Goal: Task Accomplishment & Management: Use online tool/utility

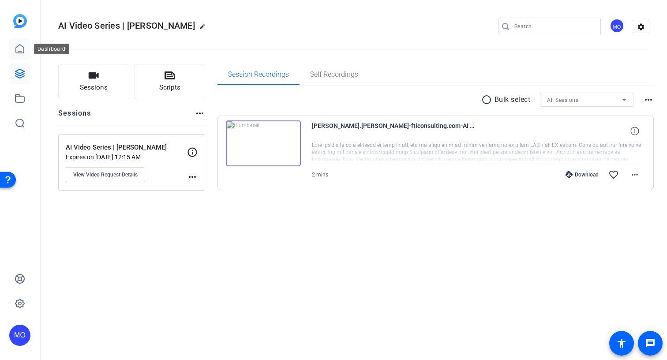
click at [17, 53] on icon at bounding box center [20, 49] width 8 height 8
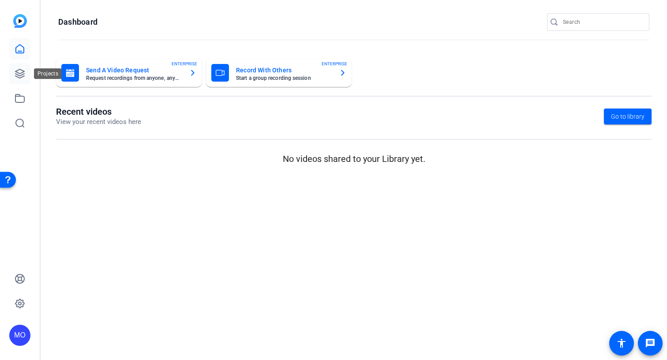
click at [11, 81] on link at bounding box center [19, 73] width 21 height 21
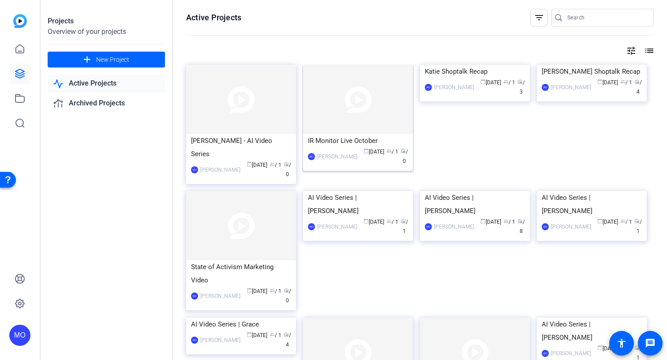
click at [345, 107] on img at bounding box center [358, 99] width 110 height 69
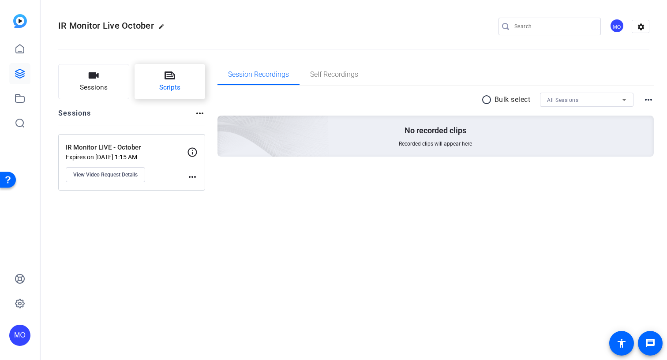
click at [165, 84] on span "Scripts" at bounding box center [169, 87] width 21 height 10
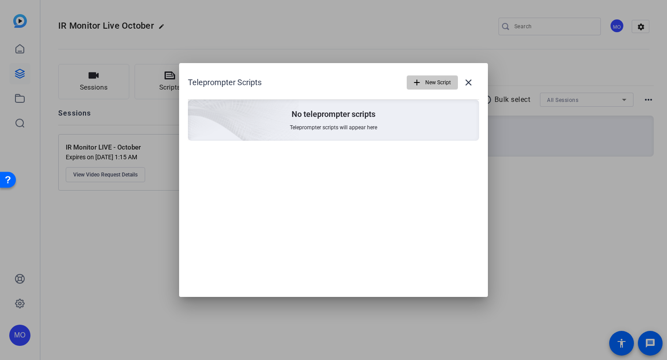
click at [431, 82] on span "New Script" at bounding box center [438, 82] width 26 height 17
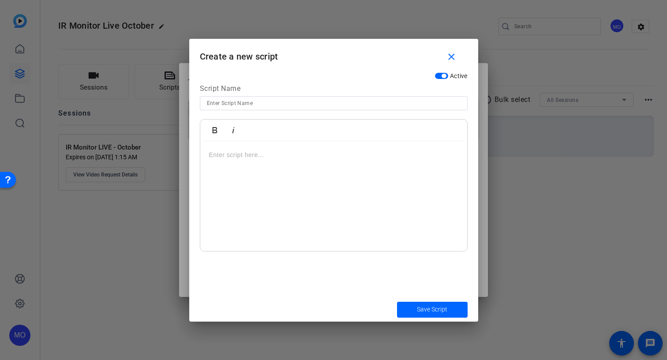
click at [236, 164] on div at bounding box center [333, 196] width 267 height 110
drag, startPoint x: 439, startPoint y: 154, endPoint x: 132, endPoint y: 157, distance: 307.0
click at [132, 157] on div "Teleprompter Scripts add New Script close No teleprompter scripts Teleprompter …" at bounding box center [333, 180] width 667 height 360
click at [223, 151] on p at bounding box center [333, 155] width 249 height 10
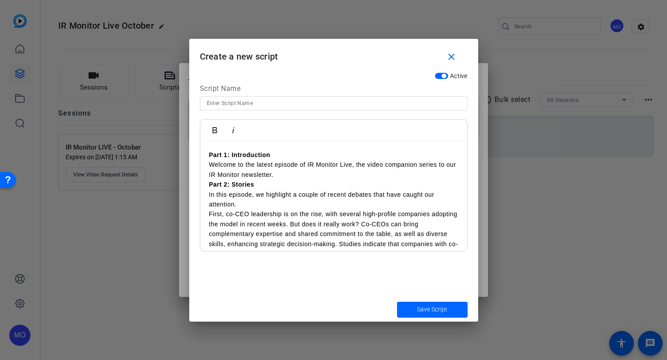
scroll to position [244, 0]
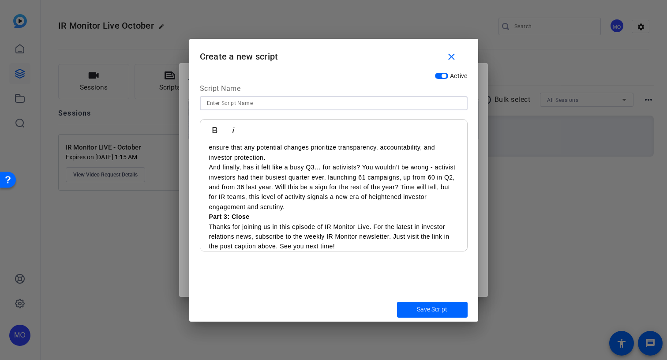
click at [224, 101] on input at bounding box center [334, 103] width 254 height 11
click at [326, 207] on p "And finally, has it felt like a busy Q3… for activists? You wouldn’t be wrong -…" at bounding box center [333, 186] width 249 height 49
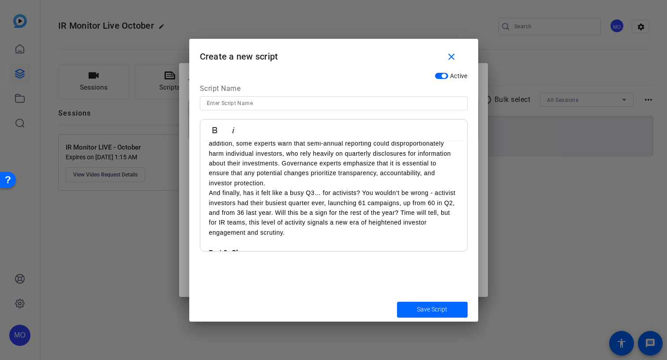
scroll to position [0, 0]
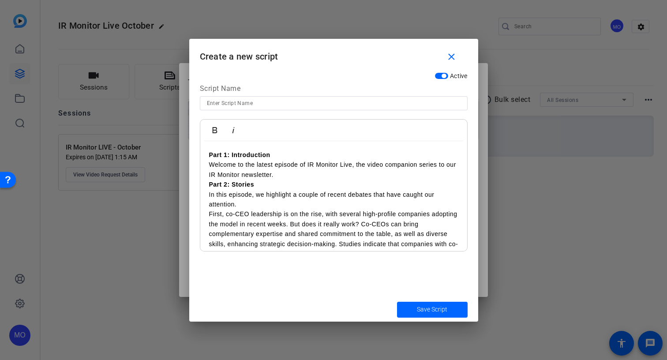
click at [296, 172] on p "Welcome to the latest episode of IR Monitor Live, the video companion series to…" at bounding box center [333, 170] width 249 height 20
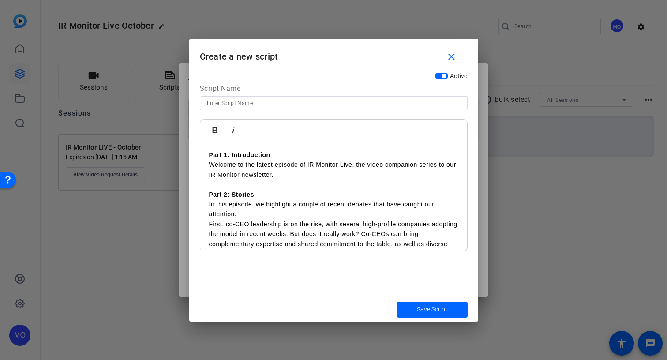
click at [232, 107] on input at bounding box center [334, 103] width 254 height 11
type input "Script"
click at [410, 309] on span "submit" at bounding box center [432, 309] width 71 height 21
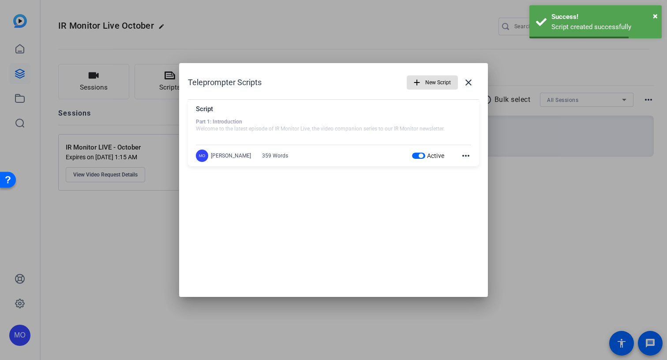
click at [542, 183] on div at bounding box center [333, 180] width 667 height 360
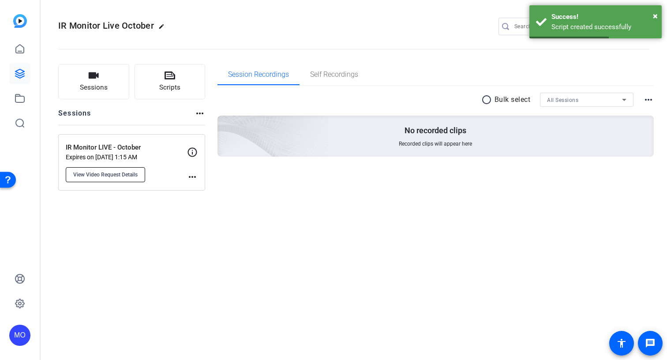
click at [120, 178] on span "View Video Request Details" at bounding box center [105, 174] width 64 height 7
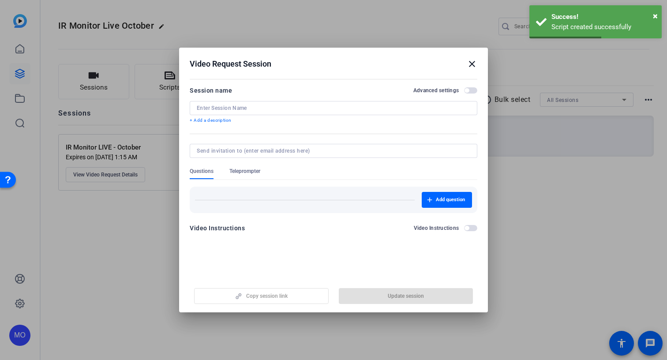
type input "IR Monitor LIVE - October"
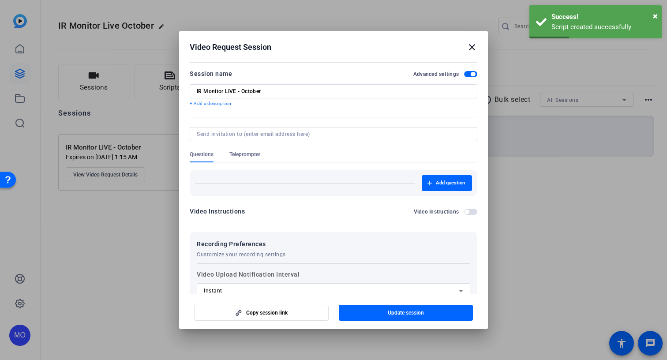
click at [249, 150] on div at bounding box center [334, 146] width 288 height 10
click at [247, 151] on span "Teleprompter" at bounding box center [244, 154] width 31 height 7
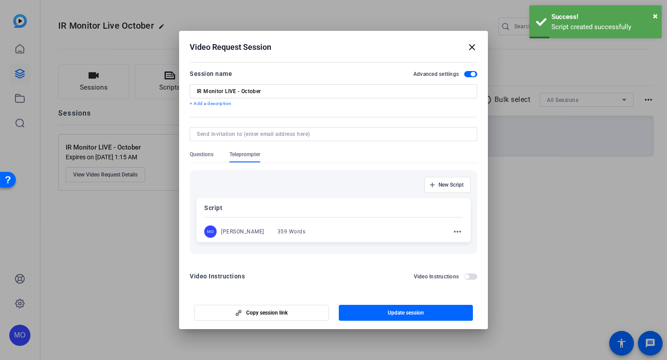
click at [333, 212] on p "Script" at bounding box center [333, 207] width 258 height 11
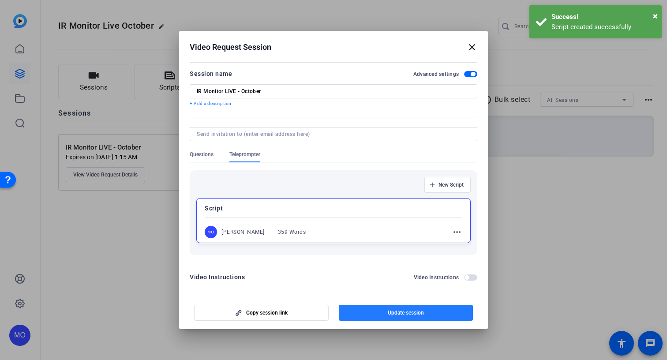
click at [409, 318] on span "button" at bounding box center [406, 312] width 135 height 21
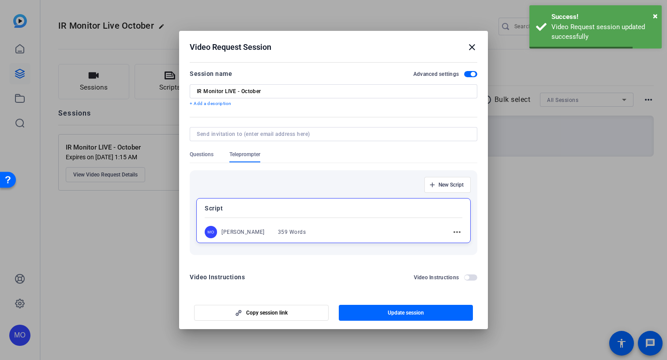
click at [477, 42] on mat-icon "close" at bounding box center [472, 47] width 11 height 11
